Goal: Download file/media

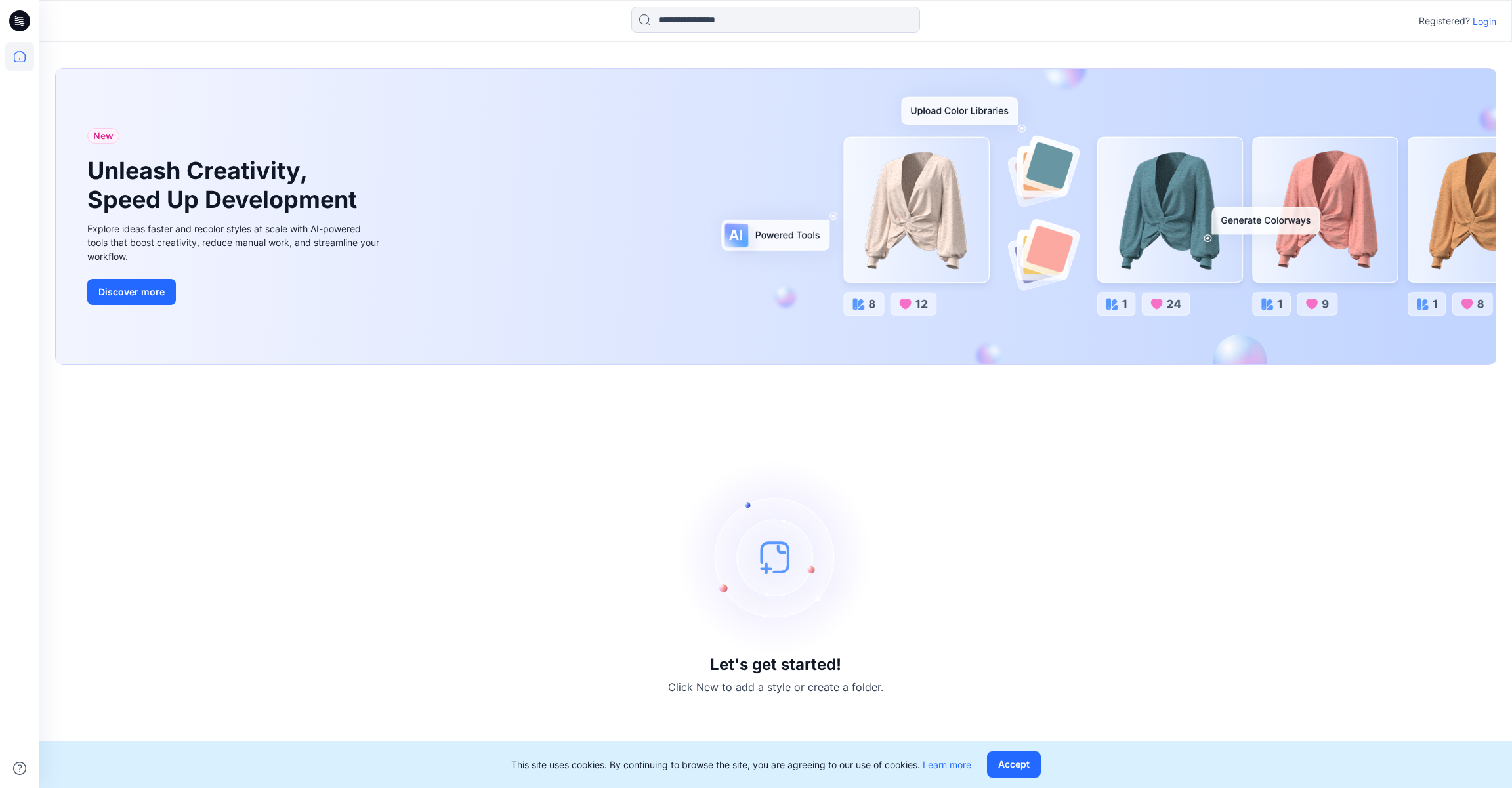
click at [1479, 22] on p "Login" at bounding box center [1484, 21] width 24 height 13
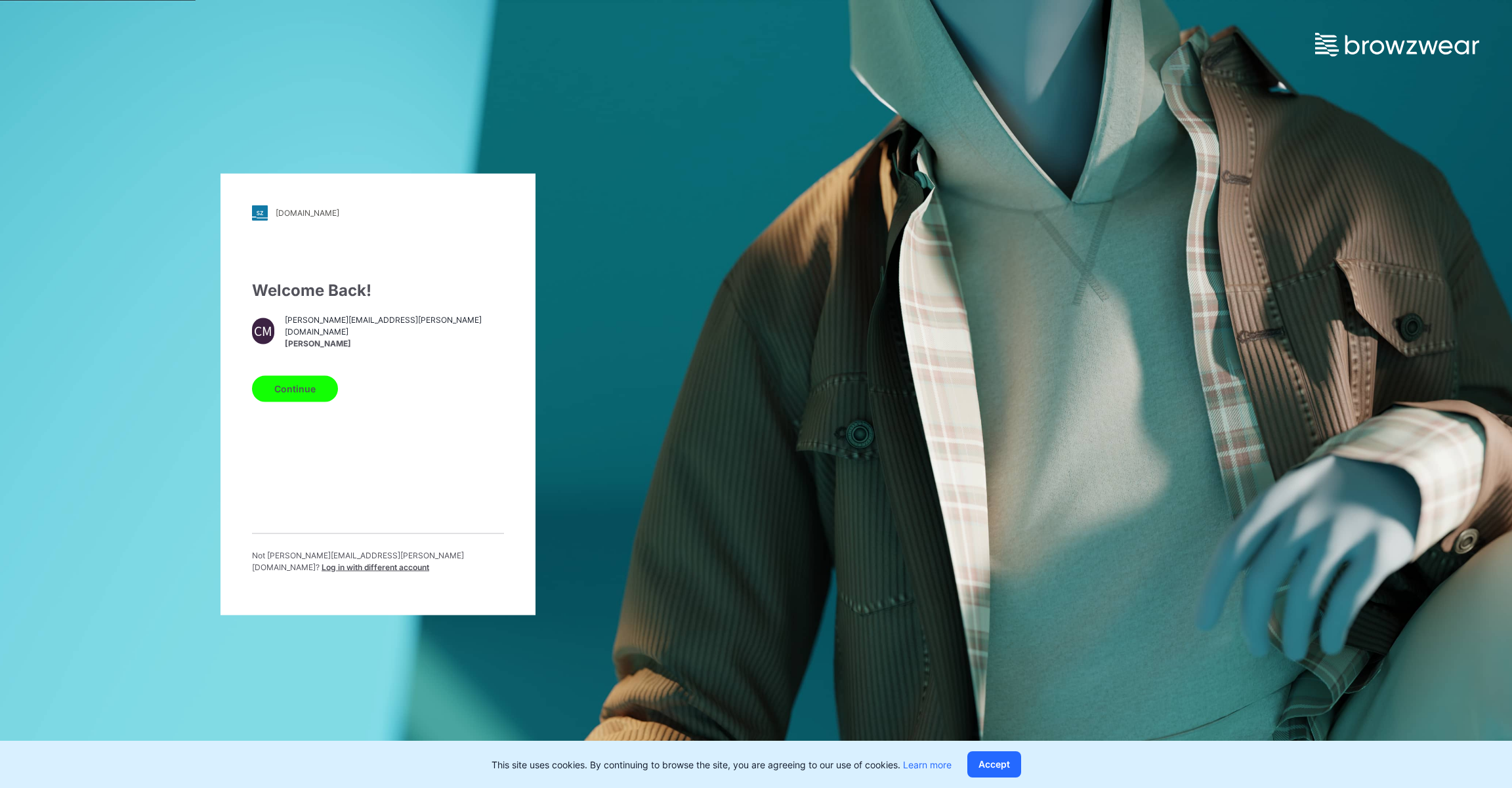
click at [292, 394] on button "Continue" at bounding box center [295, 388] width 86 height 26
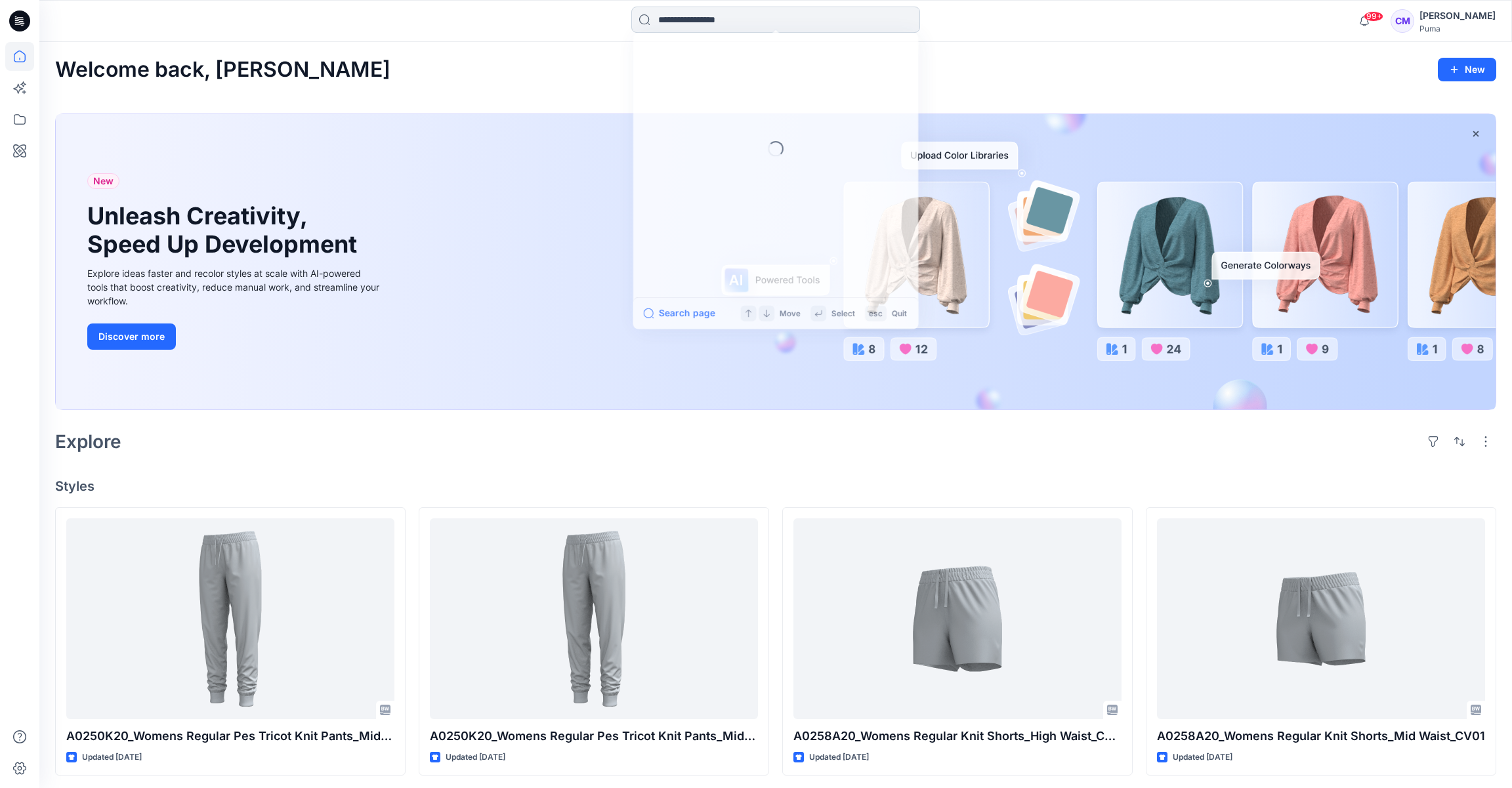
click at [757, 23] on input at bounding box center [775, 19] width 288 height 26
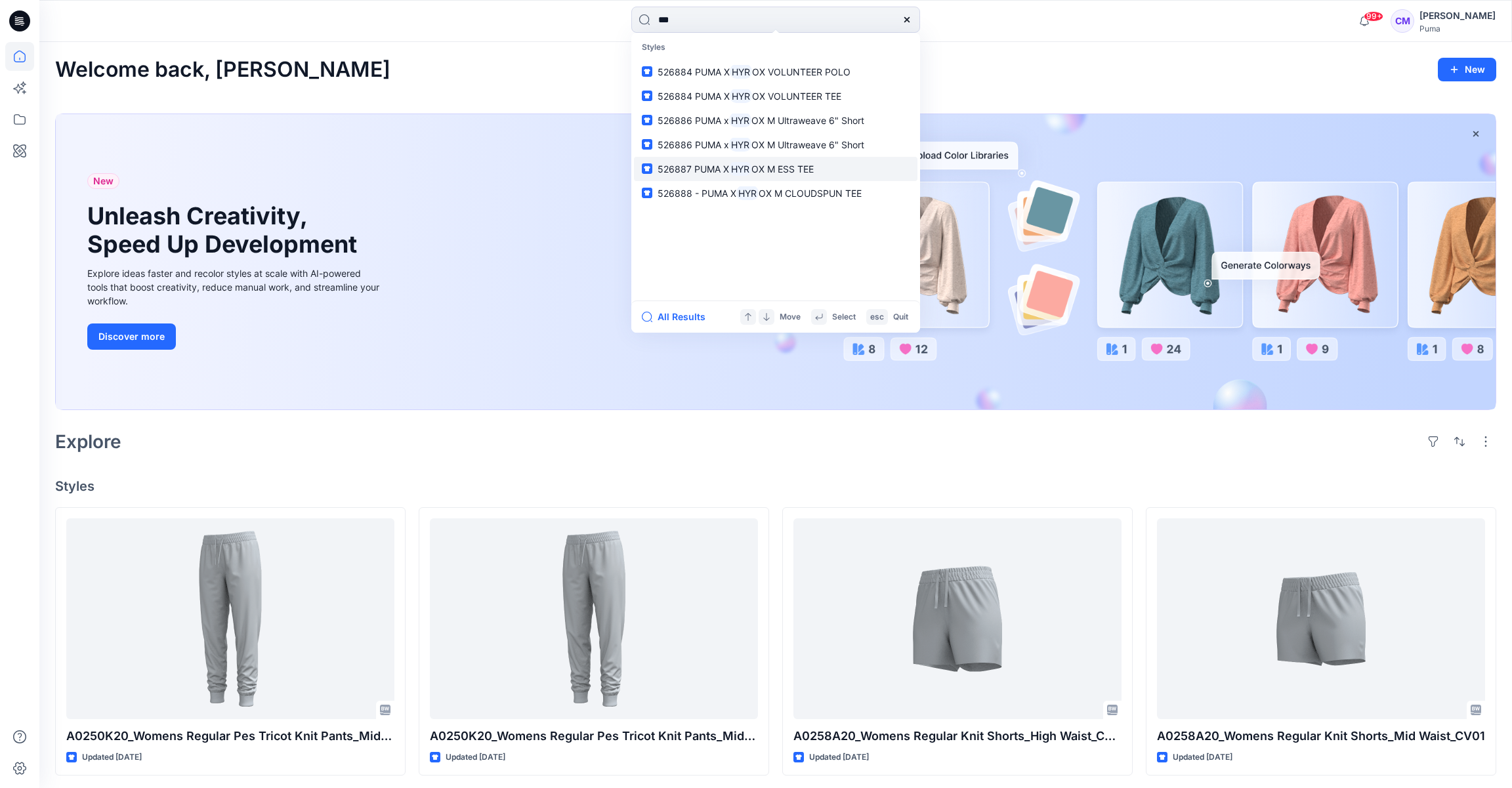
type input "***"
click at [873, 172] on link "526887 PUMA X HYR OX M ESS TEE" at bounding box center [775, 168] width 284 height 25
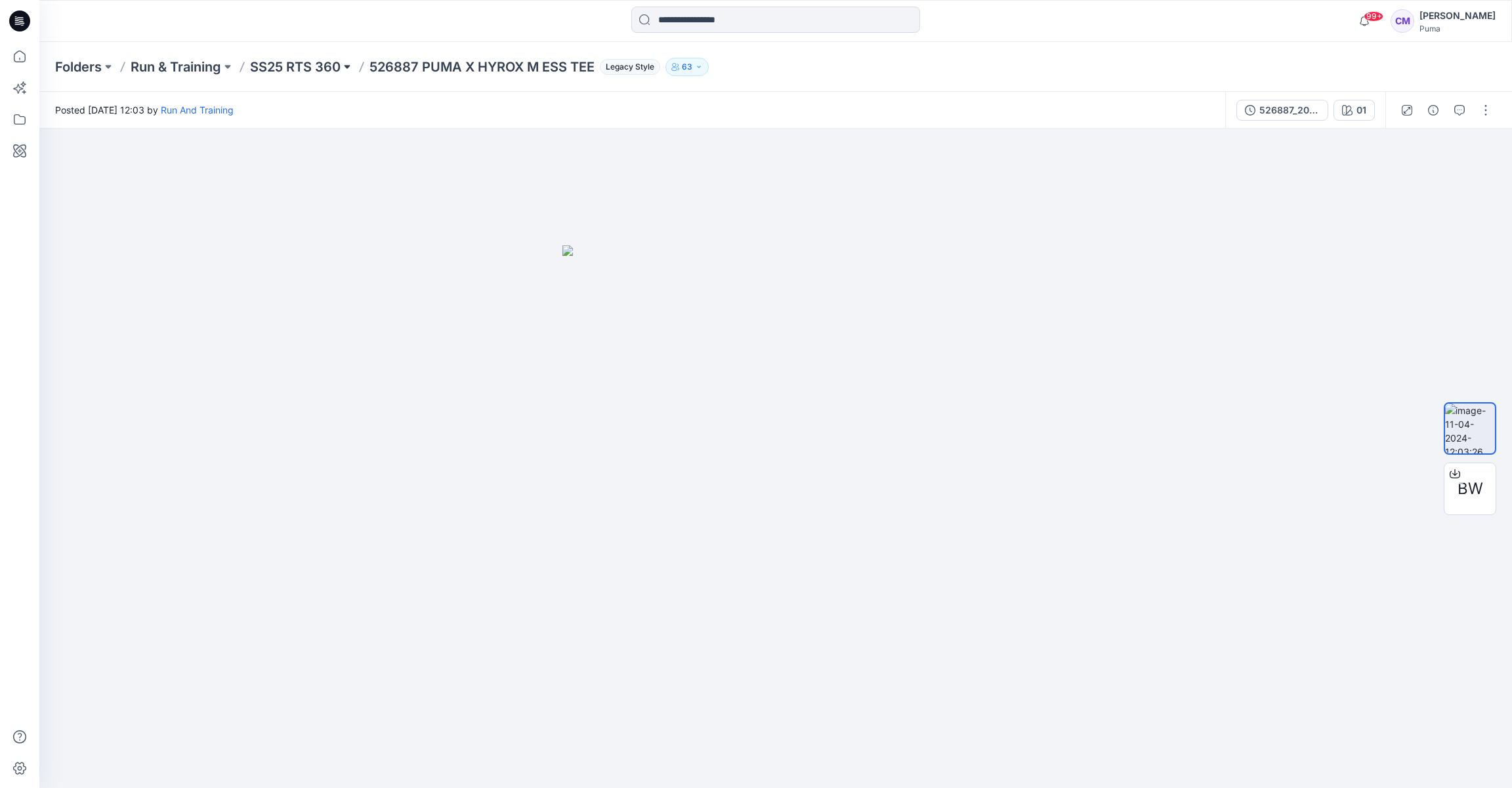
click at [346, 64] on button at bounding box center [347, 66] width 13 height 18
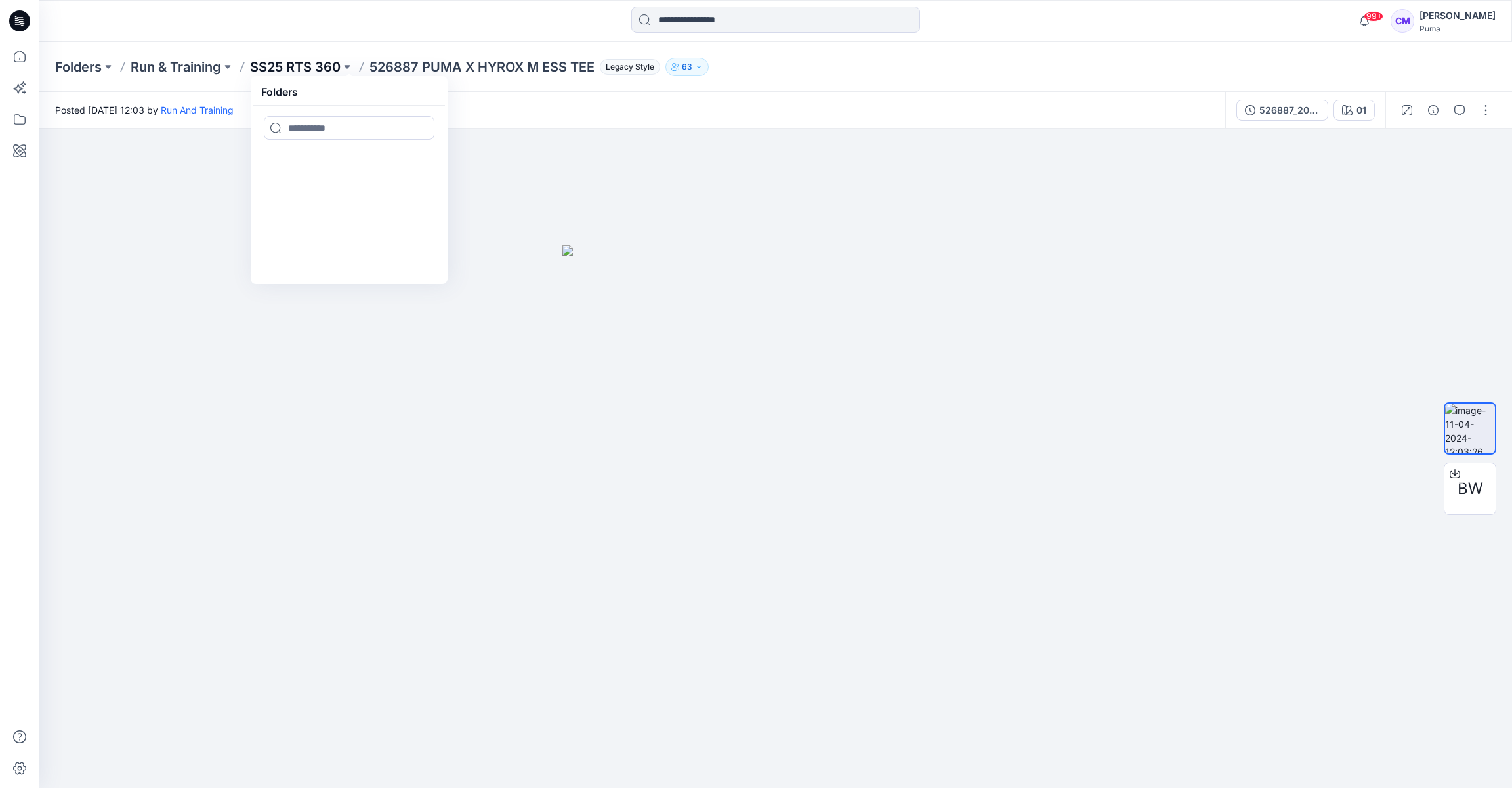
click at [325, 66] on p "SS25 RTS 360" at bounding box center [295, 66] width 91 height 18
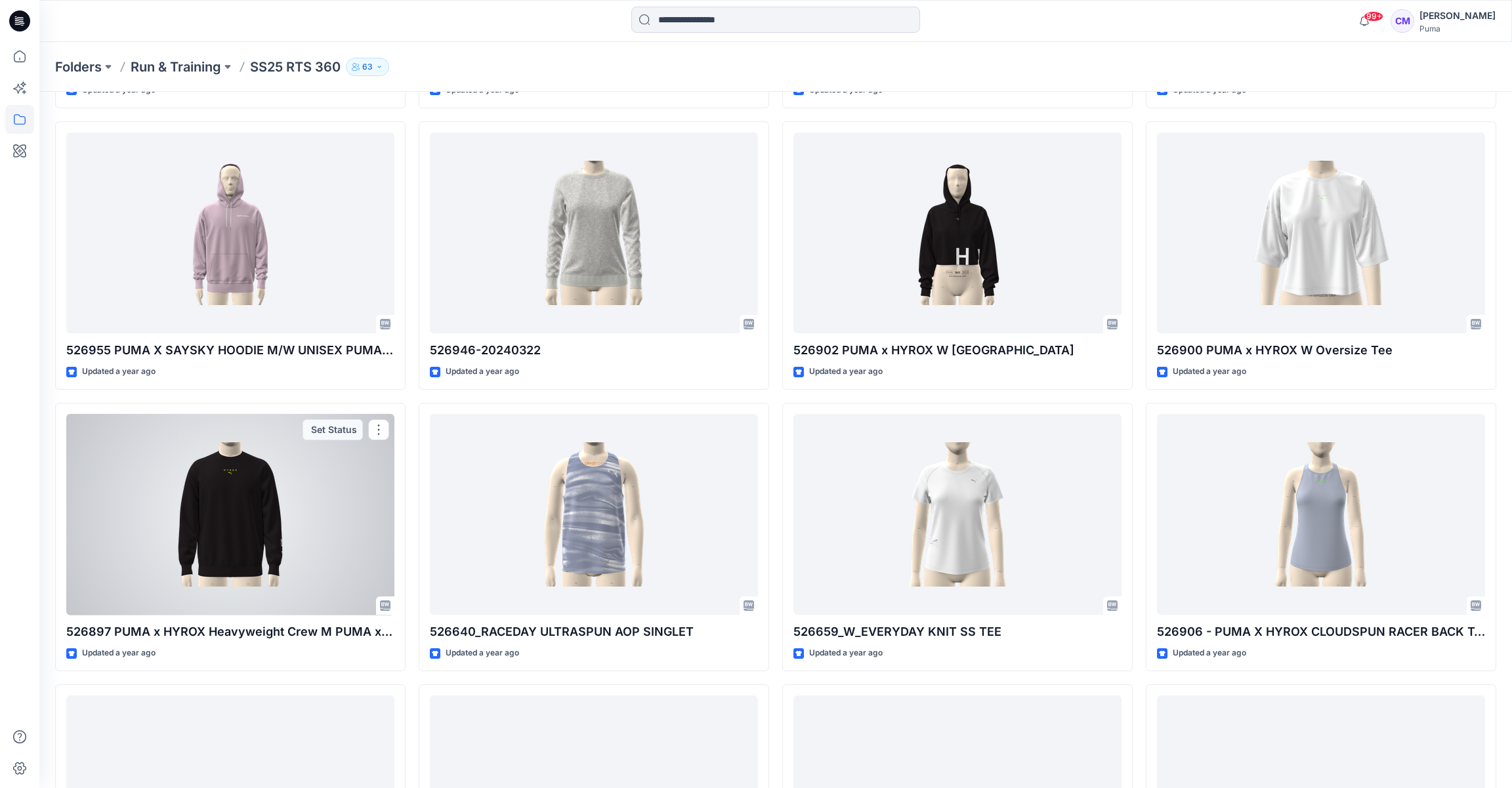
scroll to position [3409, 0]
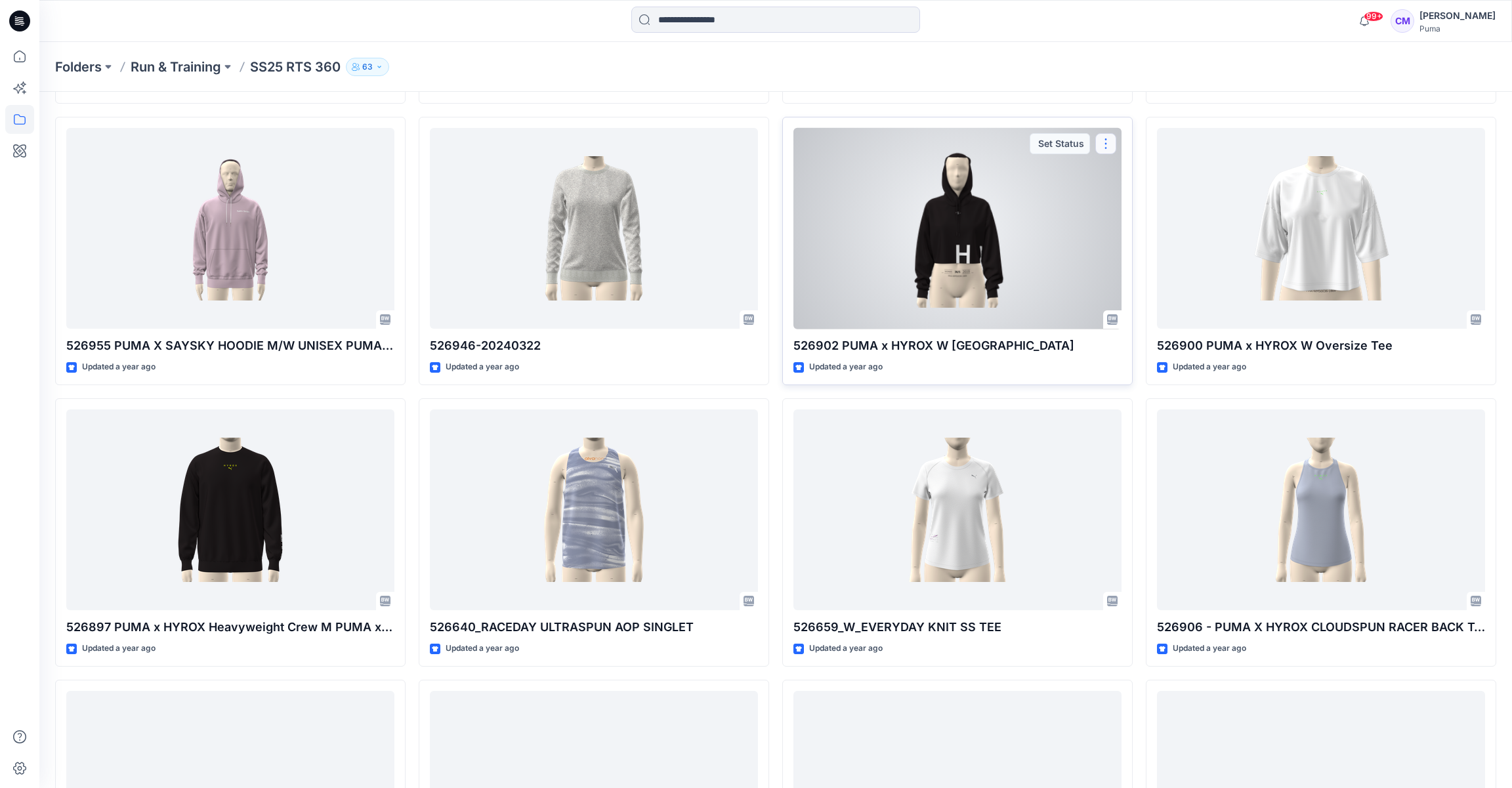
click at [1109, 139] on button "button" at bounding box center [1106, 144] width 21 height 21
click at [1004, 262] on div at bounding box center [957, 228] width 328 height 202
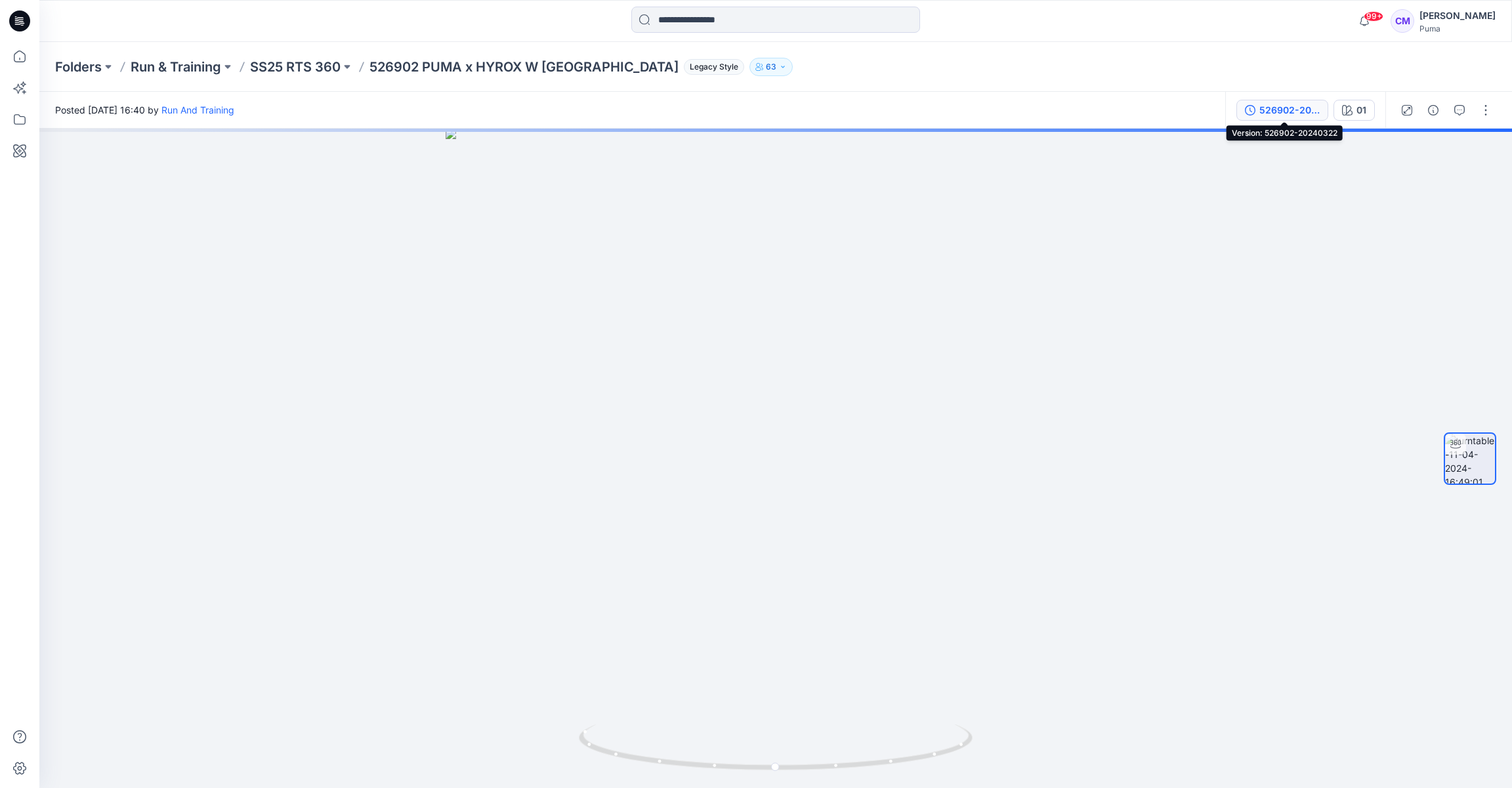
click at [1297, 114] on div "526902-20240322" at bounding box center [1289, 110] width 60 height 14
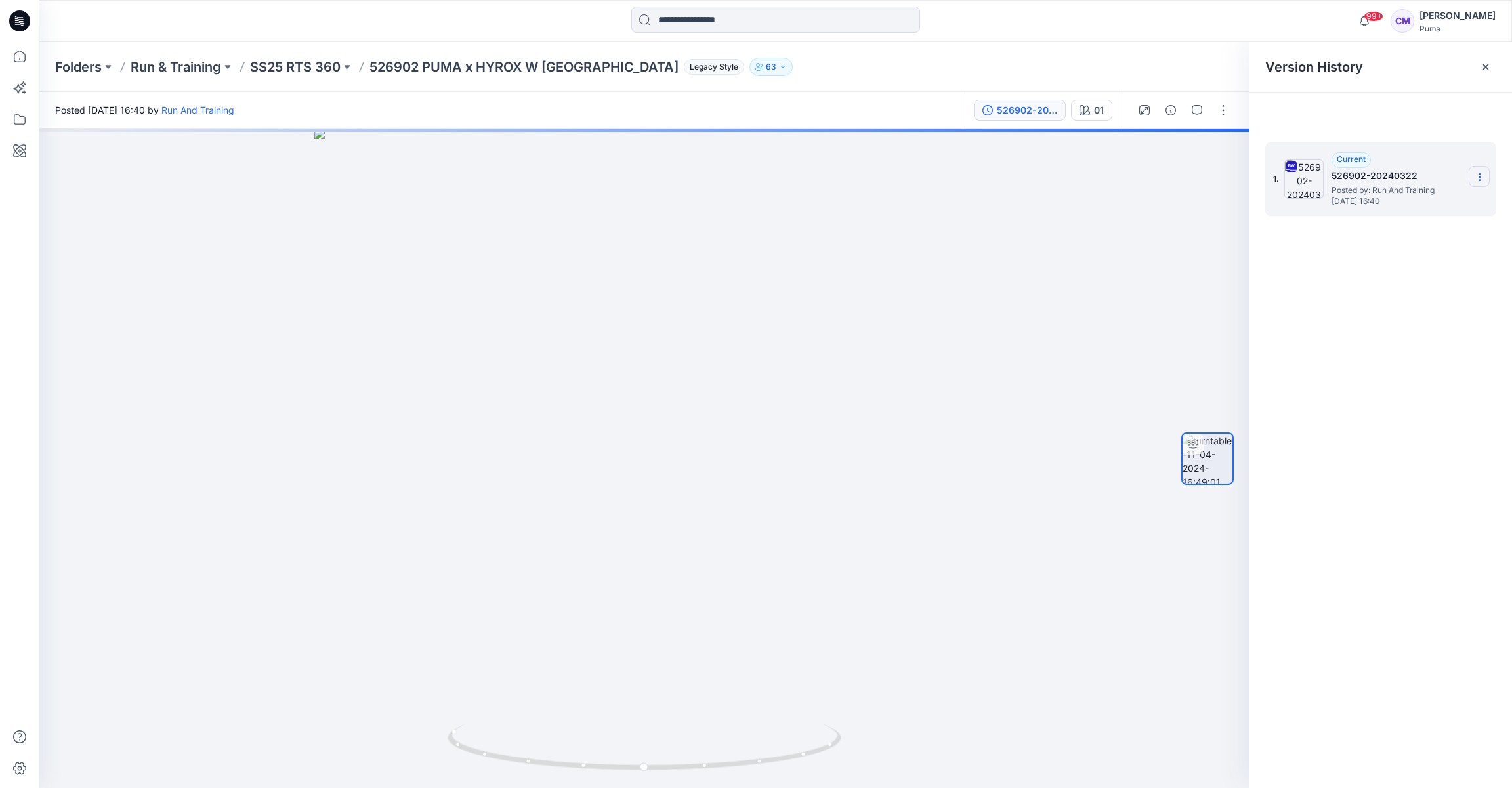
click at [1486, 182] on section at bounding box center [1479, 176] width 21 height 21
click at [1454, 201] on span "Download Source BW File" at bounding box center [1413, 203] width 110 height 16
click at [333, 64] on p "SS25 RTS 360" at bounding box center [295, 66] width 91 height 18
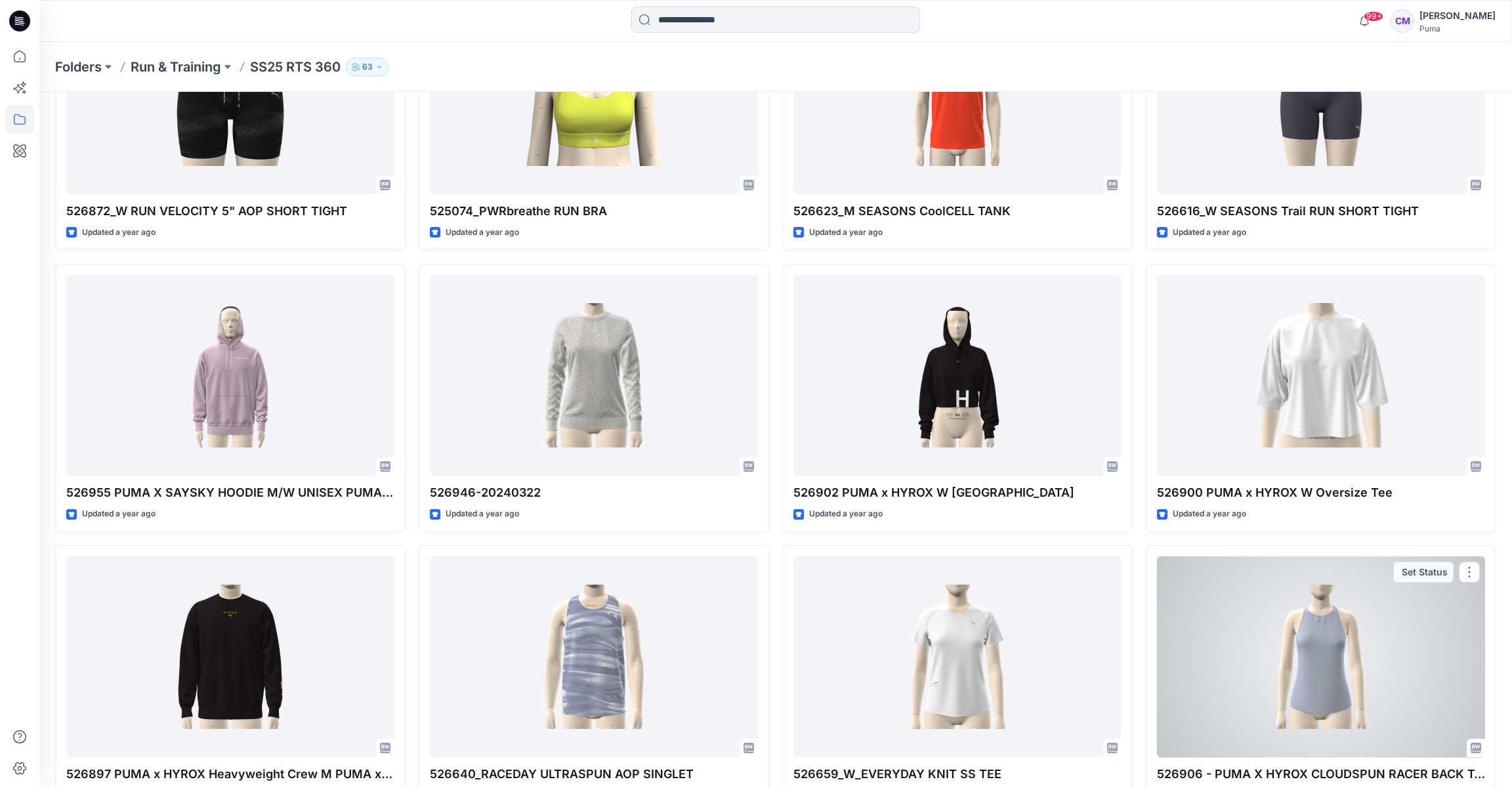
scroll to position [3260, 0]
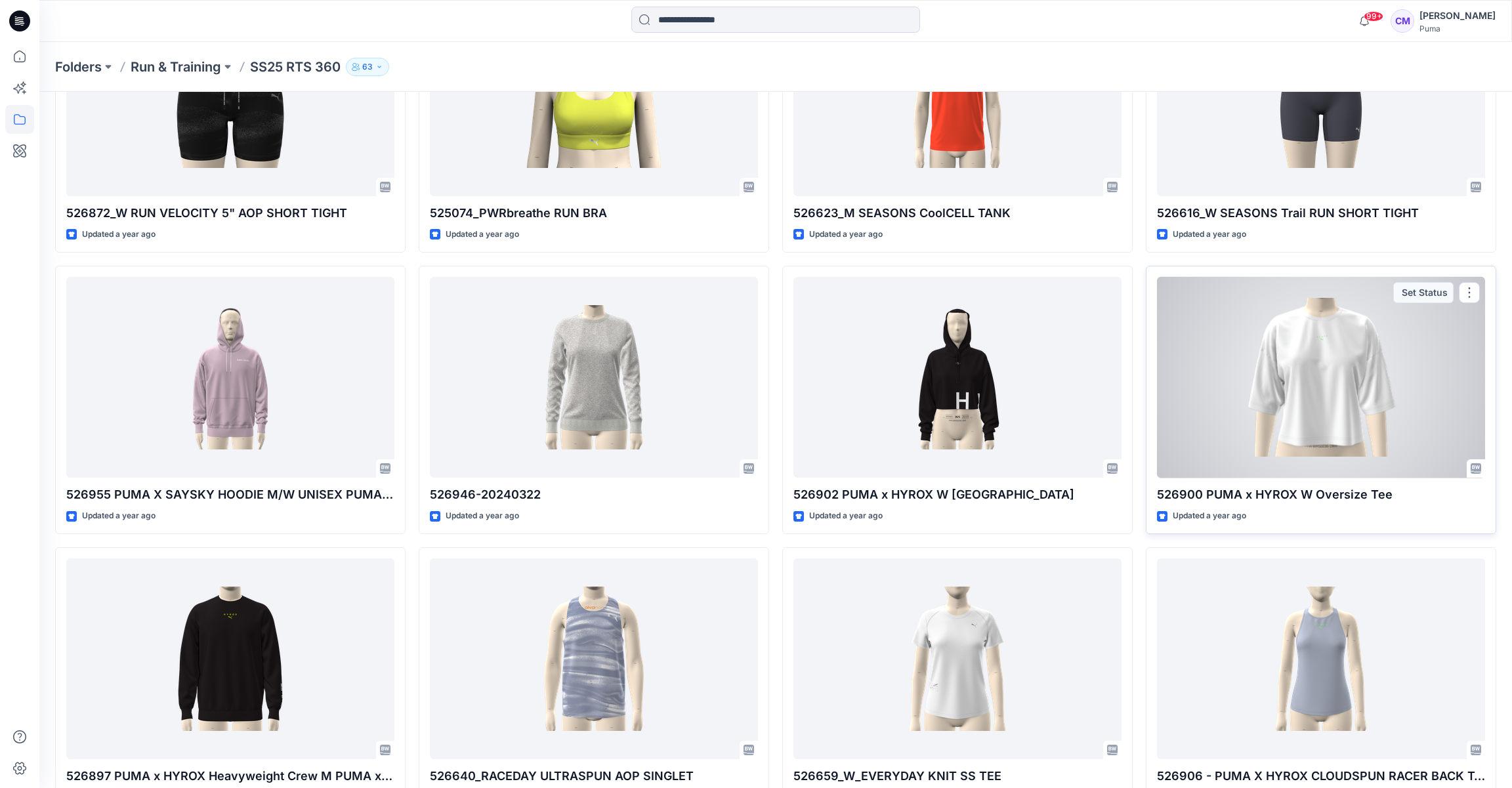
click at [1321, 394] on div at bounding box center [1321, 377] width 328 height 202
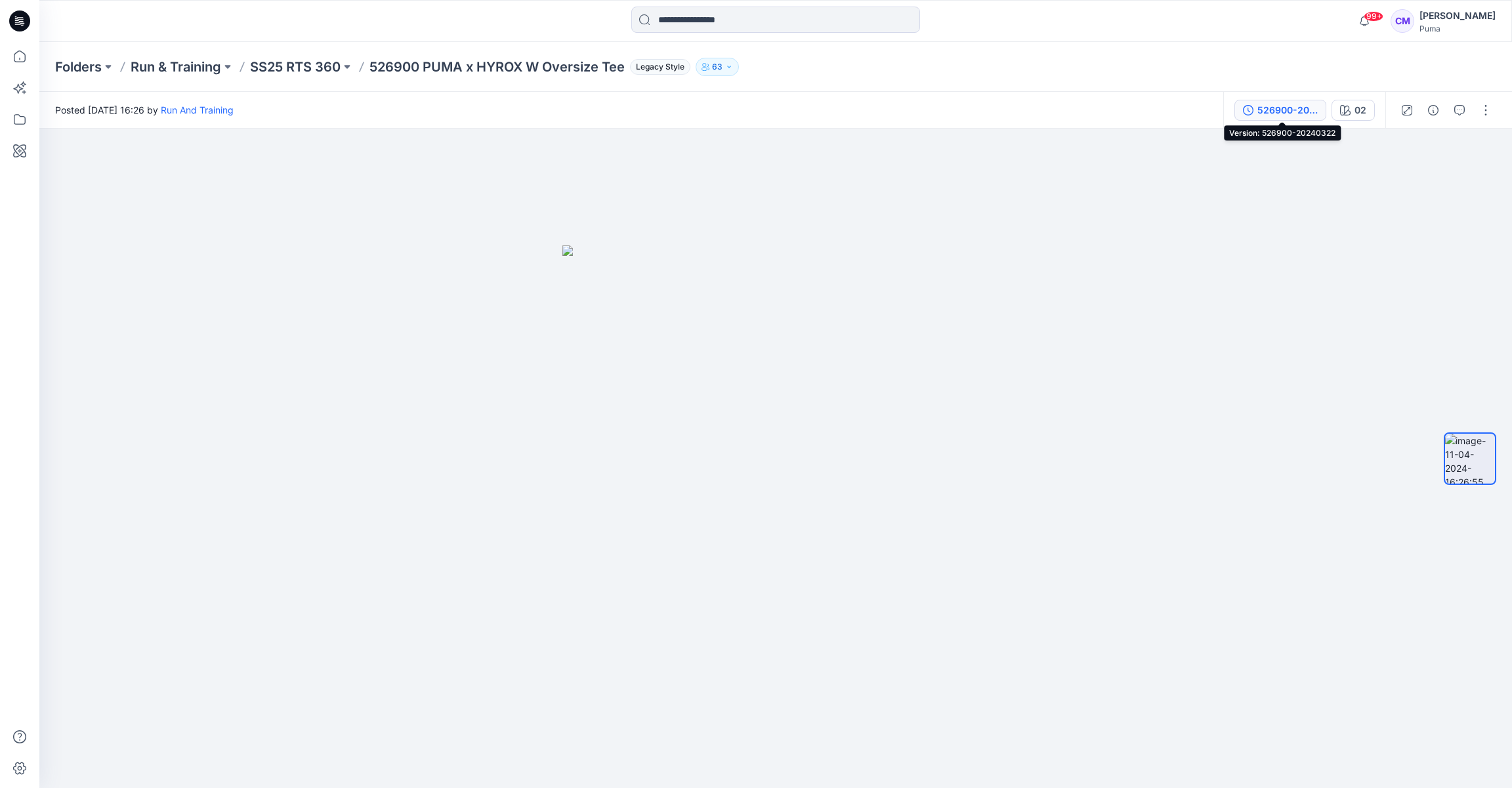
click at [1317, 104] on div "526900-20240322" at bounding box center [1288, 110] width 60 height 14
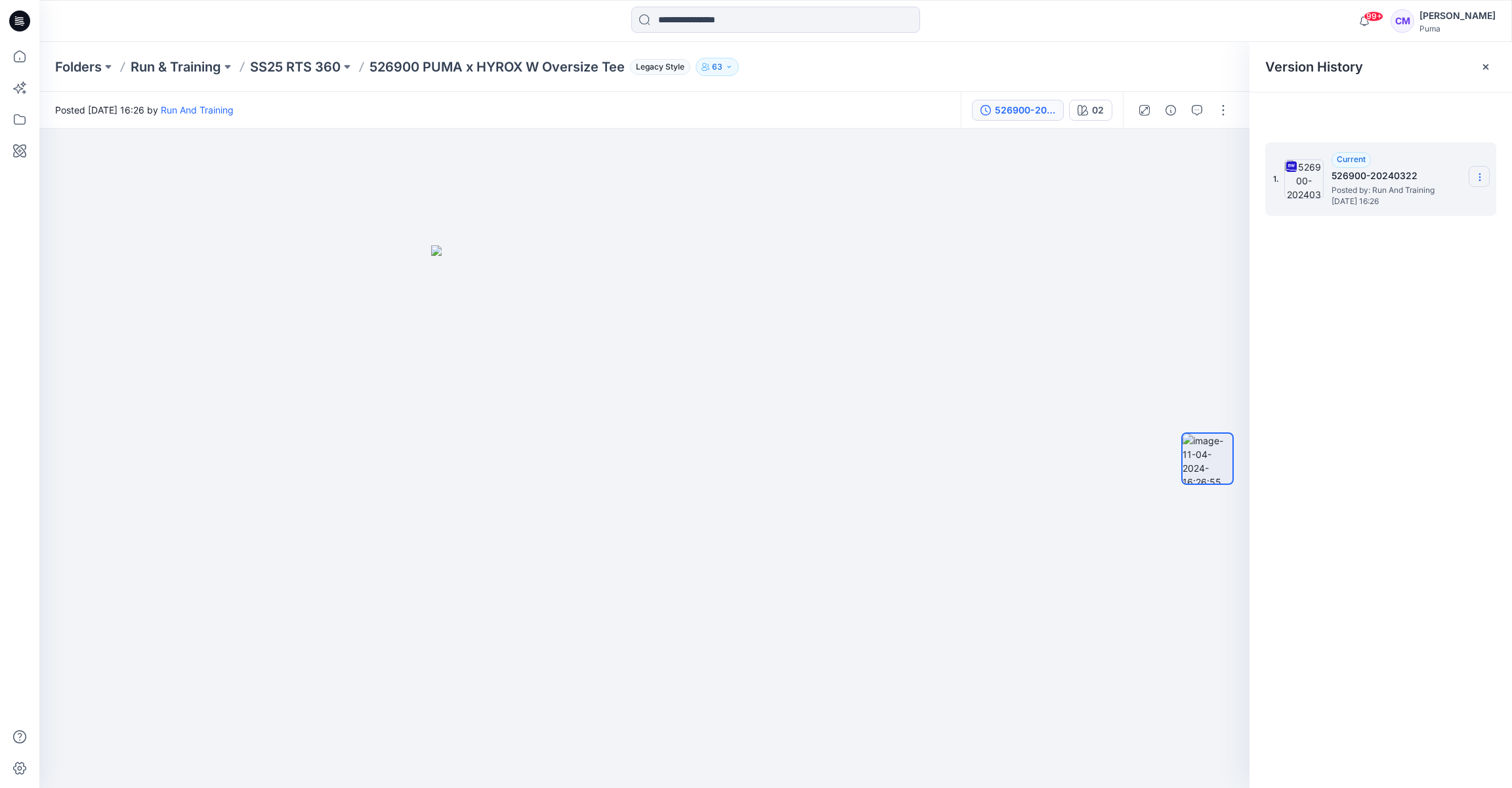
click at [1478, 182] on section at bounding box center [1479, 176] width 21 height 21
click at [1454, 205] on span "Download Source BW File" at bounding box center [1413, 203] width 110 height 16
click at [323, 67] on p "SS25 RTS 360" at bounding box center [295, 66] width 91 height 18
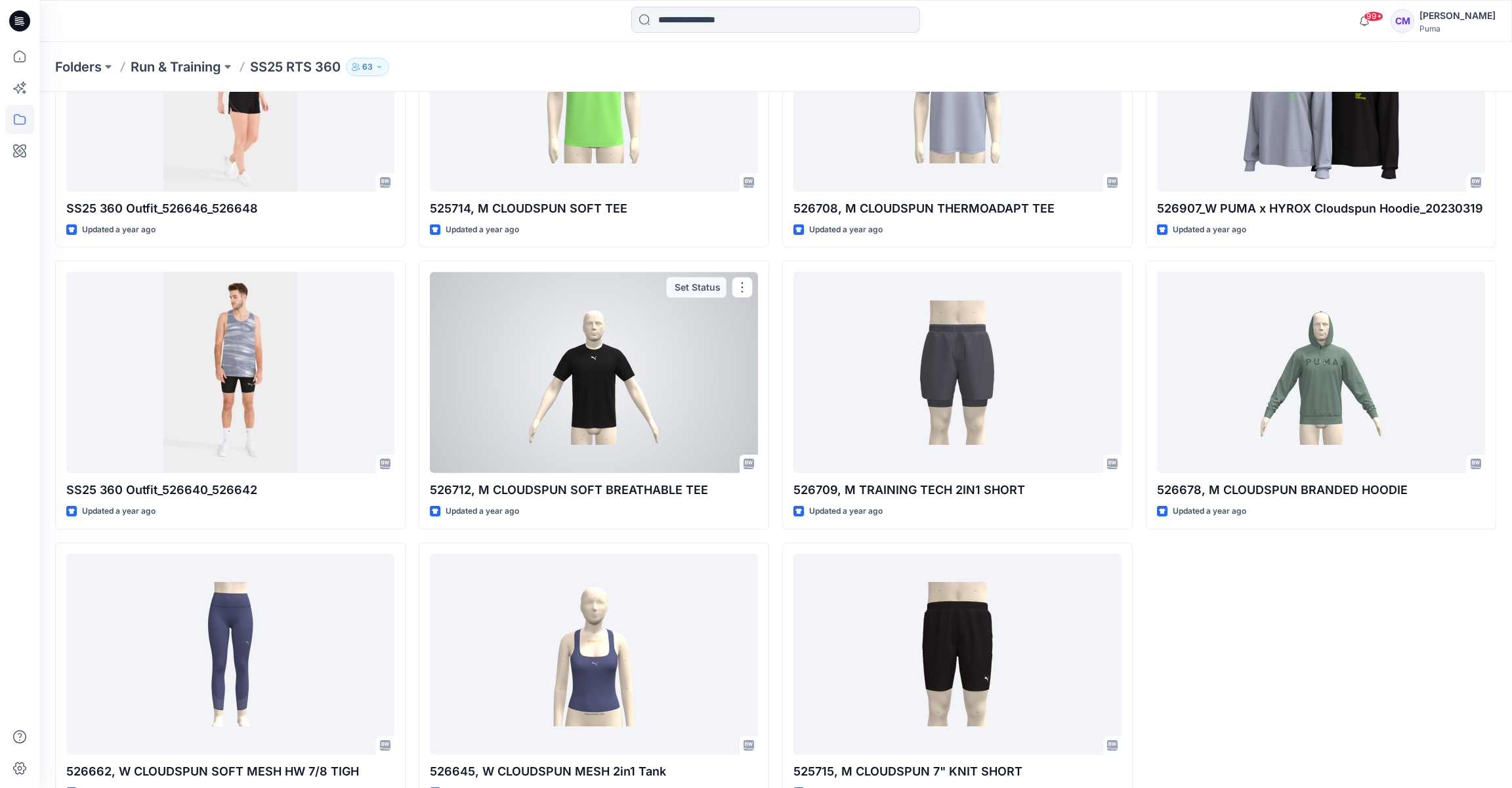
scroll to position [6396, 0]
